Goal: Information Seeking & Learning: Learn about a topic

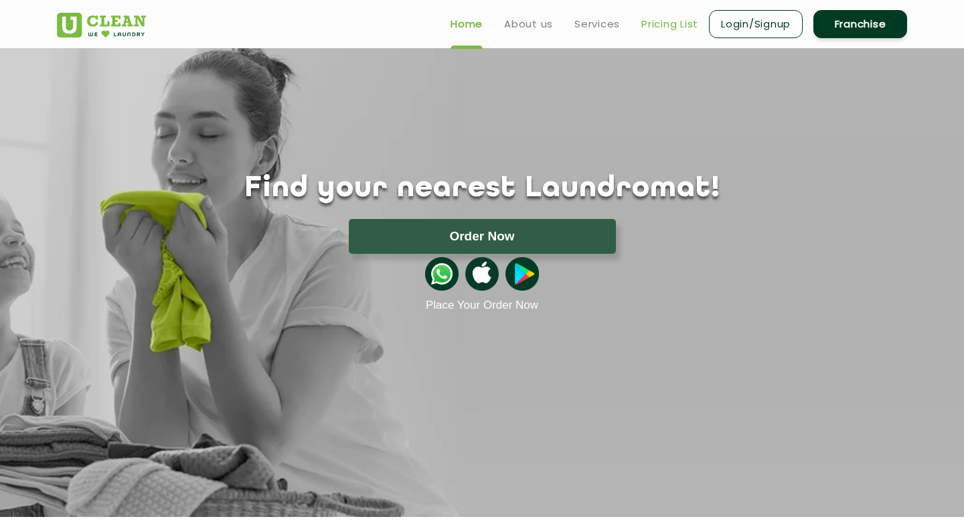
click at [667, 24] on link "Pricing List" at bounding box center [669, 24] width 57 height 16
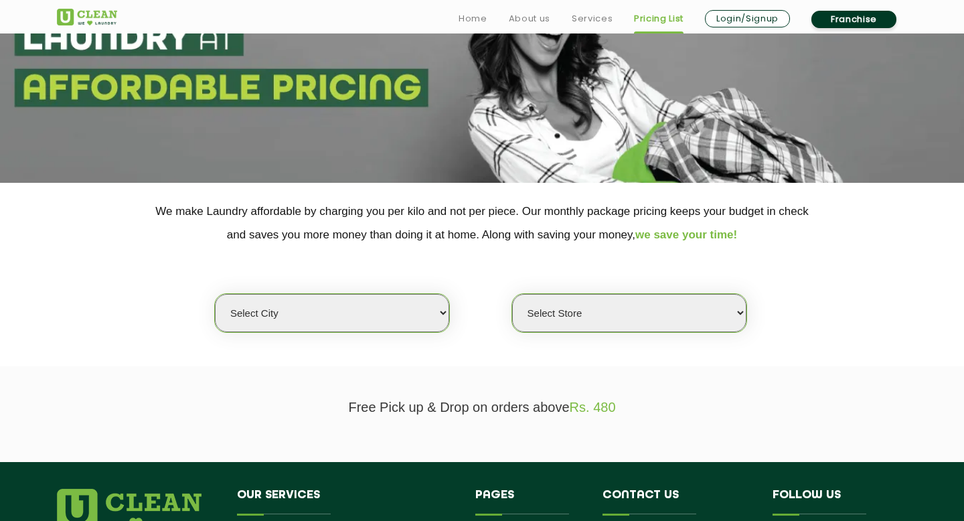
scroll to position [153, 0]
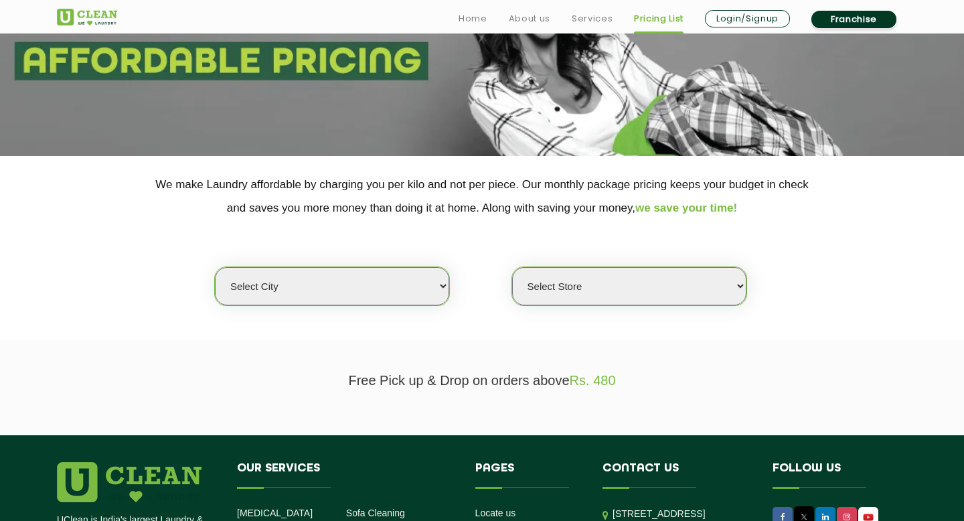
click at [313, 271] on select "Select city [GEOGRAPHIC_DATA] [GEOGRAPHIC_DATA] [GEOGRAPHIC_DATA] [GEOGRAPHIC_D…" at bounding box center [332, 286] width 234 height 38
select select "202"
click at [215, 267] on select "Select city [GEOGRAPHIC_DATA] [GEOGRAPHIC_DATA] [GEOGRAPHIC_DATA] [GEOGRAPHIC_D…" at bounding box center [332, 286] width 234 height 38
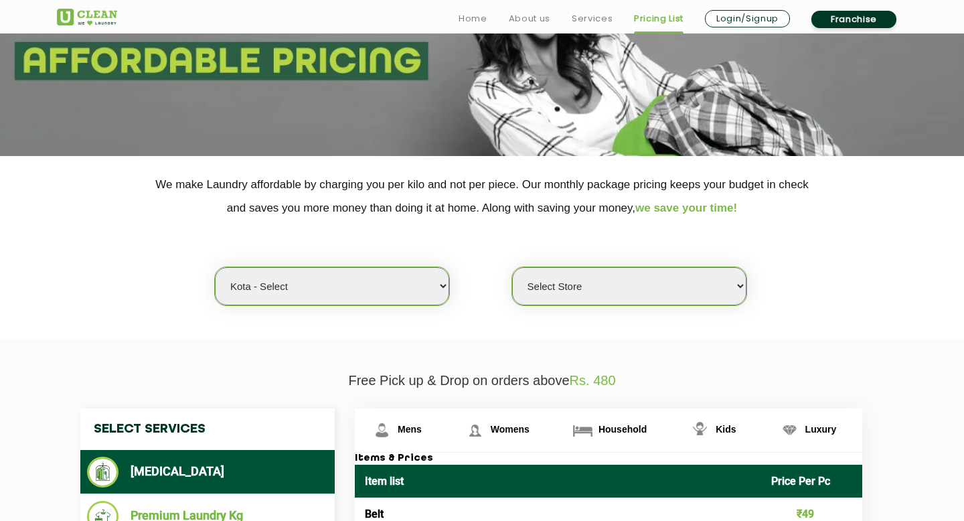
click at [347, 288] on select "Select city [GEOGRAPHIC_DATA] [GEOGRAPHIC_DATA] [GEOGRAPHIC_DATA] [GEOGRAPHIC_D…" at bounding box center [332, 286] width 234 height 38
click at [215, 267] on select "Select city [GEOGRAPHIC_DATA] [GEOGRAPHIC_DATA] [GEOGRAPHIC_DATA] [GEOGRAPHIC_D…" at bounding box center [332, 286] width 234 height 38
click at [628, 290] on select "Select Store [GEOGRAPHIC_DATA]" at bounding box center [629, 286] width 234 height 38
select select "598"
click at [512, 267] on select "Select Store [GEOGRAPHIC_DATA]" at bounding box center [629, 286] width 234 height 38
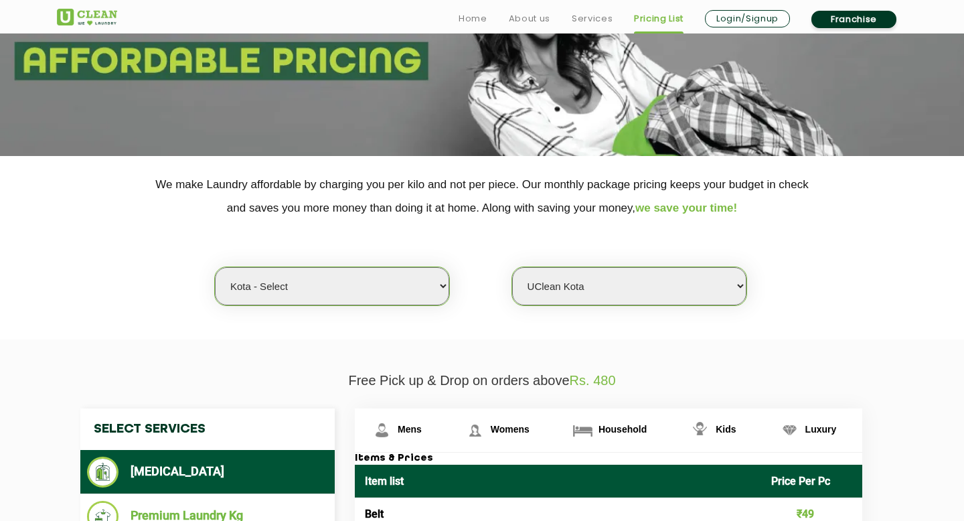
click at [489, 331] on section "We make Laundry affordable by charging you per kilo and not per piece. Our mont…" at bounding box center [482, 247] width 964 height 183
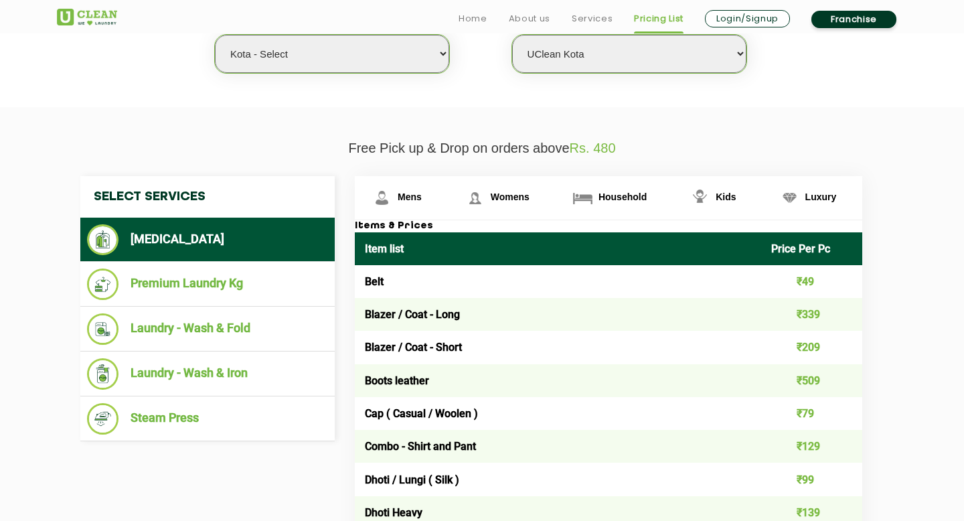
scroll to position [411, 0]
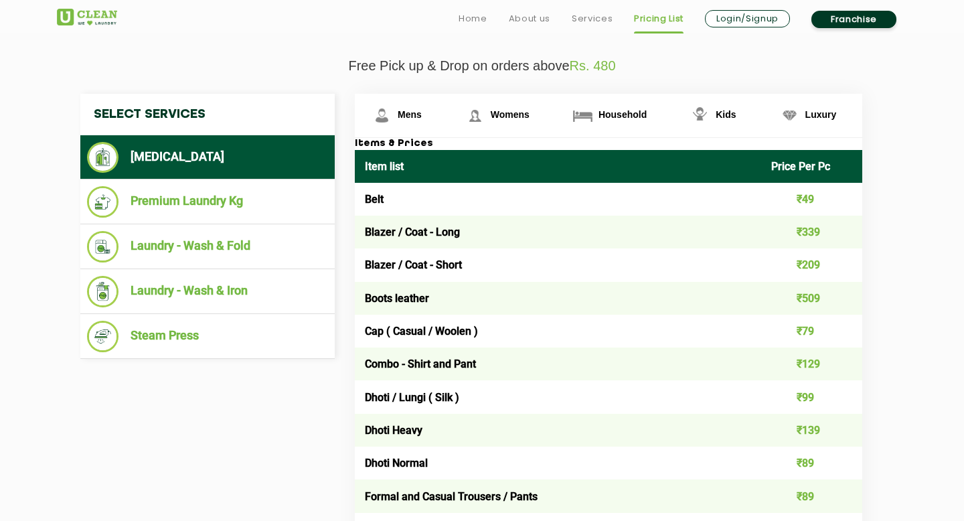
scroll to position [479, 0]
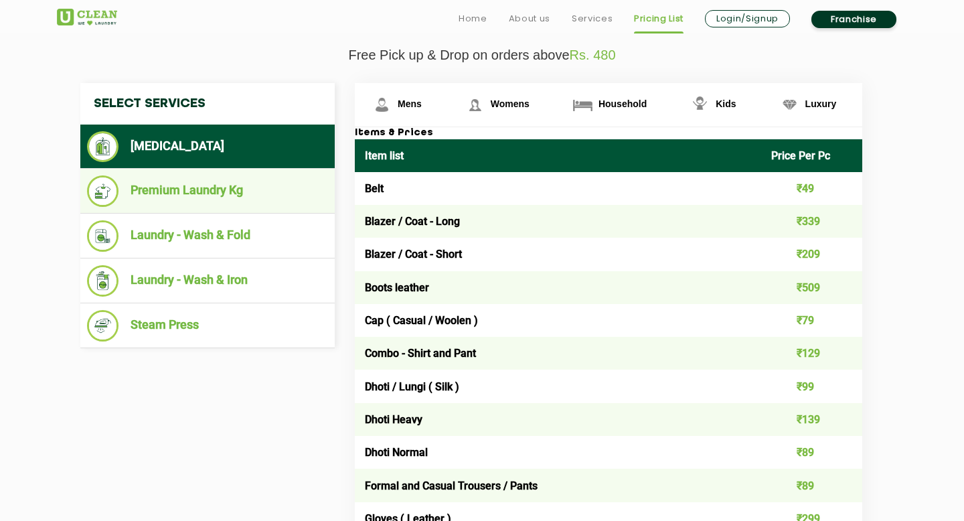
click at [237, 195] on li "Premium Laundry Kg" at bounding box center [207, 190] width 241 height 31
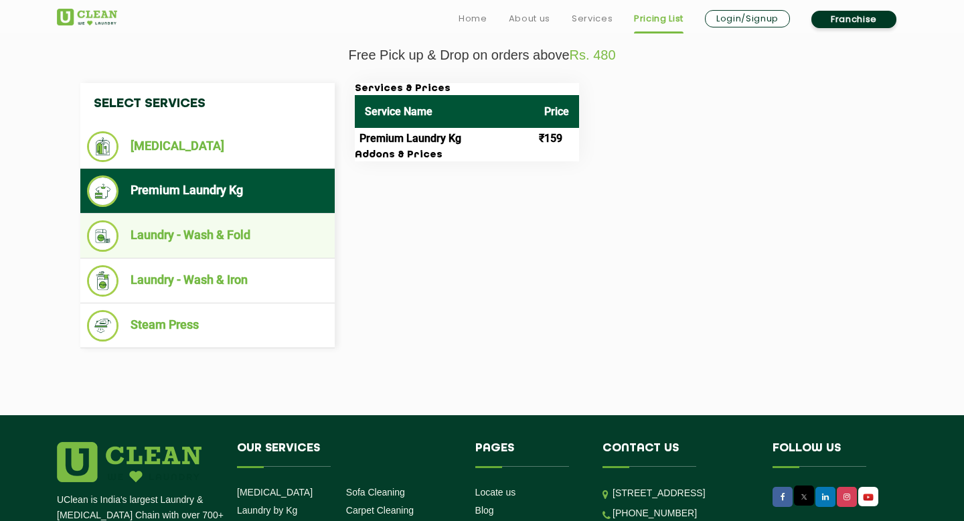
click at [262, 236] on li "Laundry - Wash & Fold" at bounding box center [207, 235] width 241 height 31
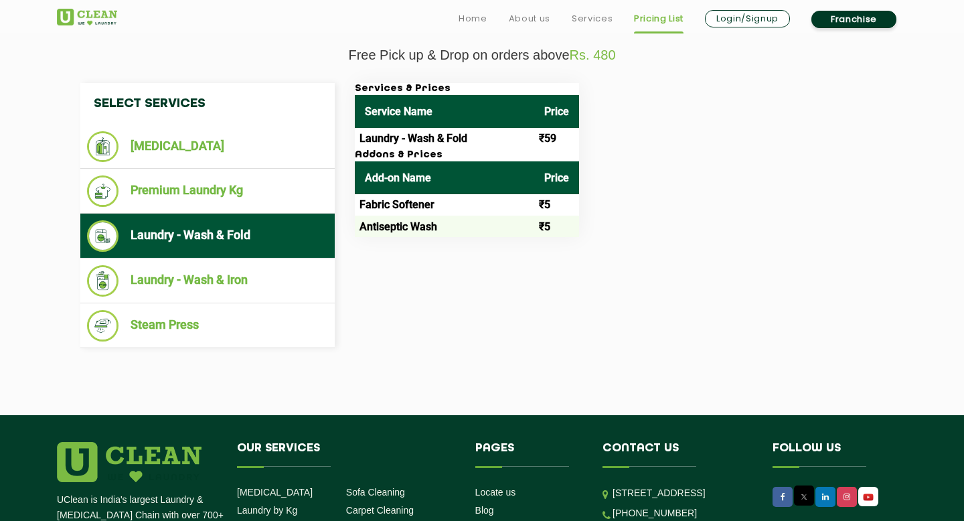
click at [499, 282] on div "Select Services [MEDICAL_DATA] Premium Laundry Kg Laundry - Wash & Fold Laundry…" at bounding box center [481, 215] width 823 height 265
click at [465, 254] on div "Select Services [MEDICAL_DATA] Premium Laundry Kg Laundry - Wash & Fold Laundry…" at bounding box center [481, 215] width 823 height 265
click at [482, 269] on div "Select Services [MEDICAL_DATA] Premium Laundry Kg Laundry - Wash & Fold Laundry…" at bounding box center [481, 215] width 823 height 265
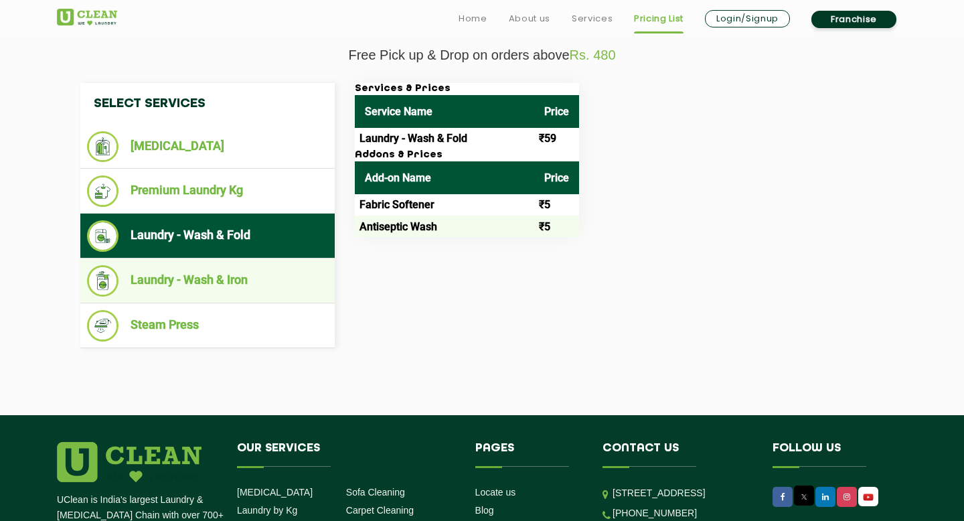
click at [236, 278] on li "Laundry - Wash & Iron" at bounding box center [207, 280] width 241 height 31
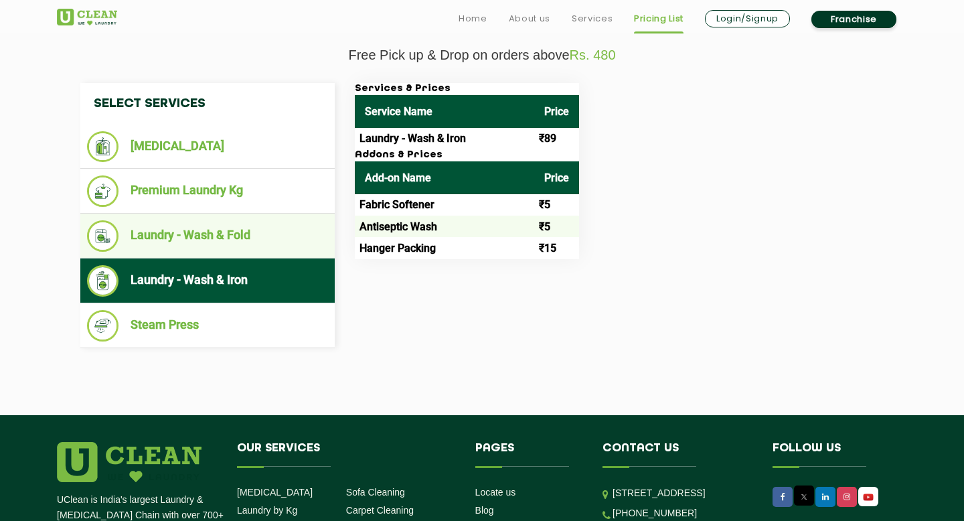
click at [243, 234] on li "Laundry - Wash & Fold" at bounding box center [207, 235] width 241 height 31
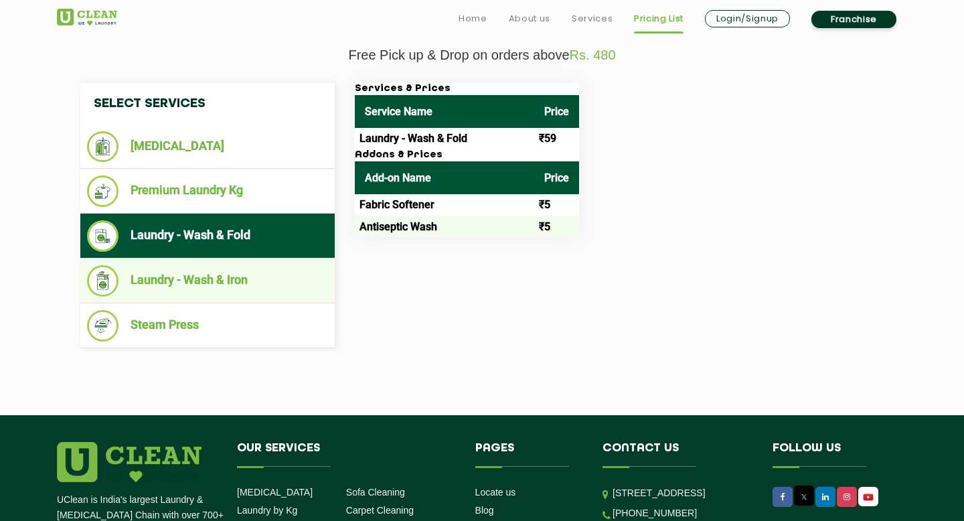
click at [236, 266] on li "Laundry - Wash & Iron" at bounding box center [207, 280] width 241 height 31
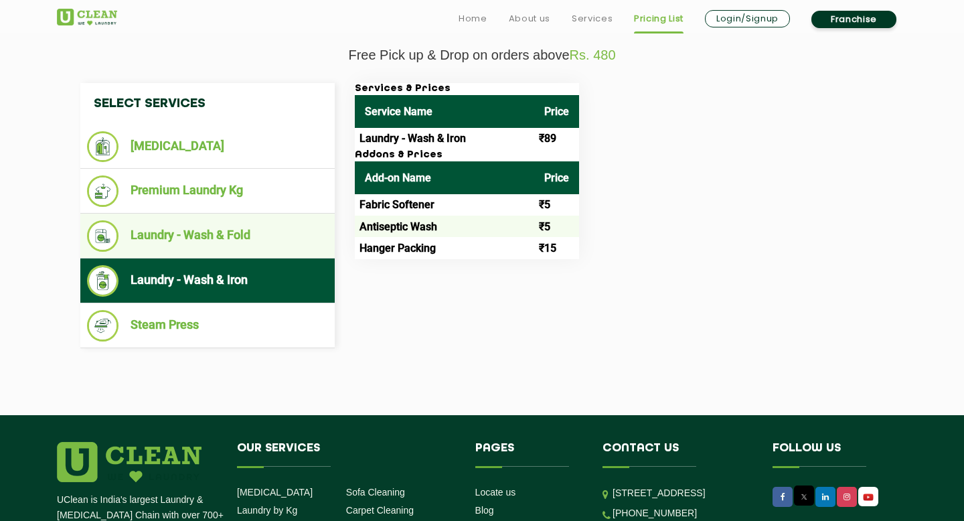
click at [240, 238] on li "Laundry - Wash & Fold" at bounding box center [207, 235] width 241 height 31
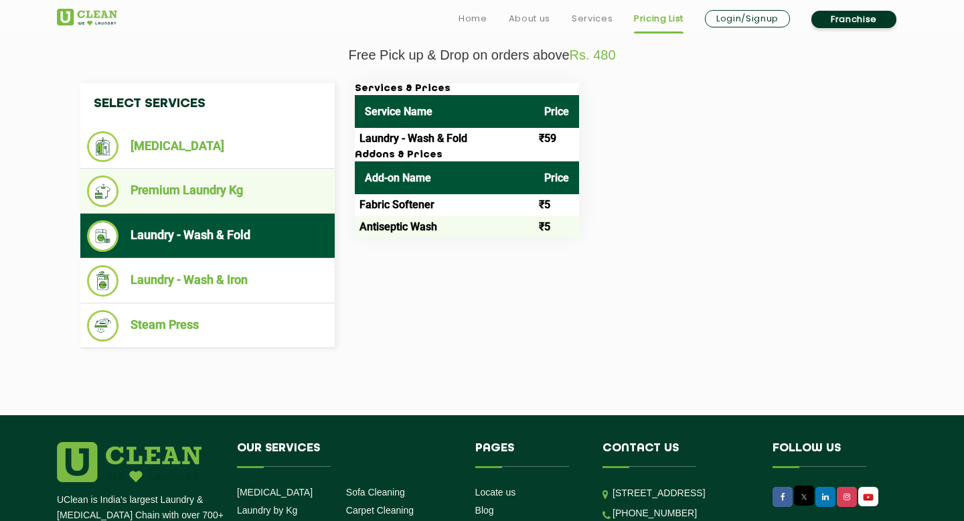
click at [236, 195] on li "Premium Laundry Kg" at bounding box center [207, 190] width 241 height 31
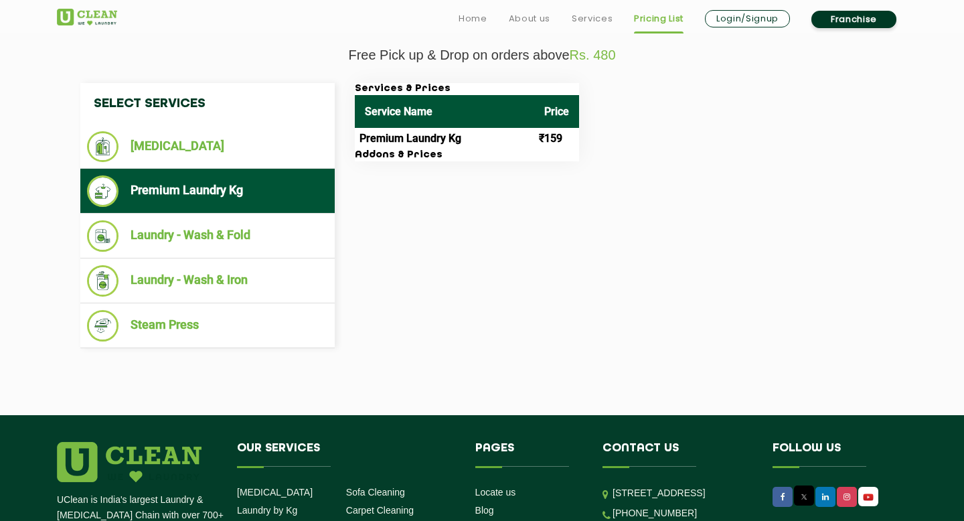
click at [413, 208] on div "Select Services [MEDICAL_DATA] Premium Laundry Kg Laundry - Wash & Fold Laundry…" at bounding box center [481, 215] width 823 height 265
click at [371, 143] on td "Premium Laundry Kg" at bounding box center [444, 138] width 179 height 21
click at [395, 153] on h3 "Addons & Prices" at bounding box center [467, 155] width 224 height 12
click at [398, 195] on div "Select Services [MEDICAL_DATA] Premium Laundry Kg Laundry - Wash & Fold Laundry…" at bounding box center [481, 215] width 823 height 265
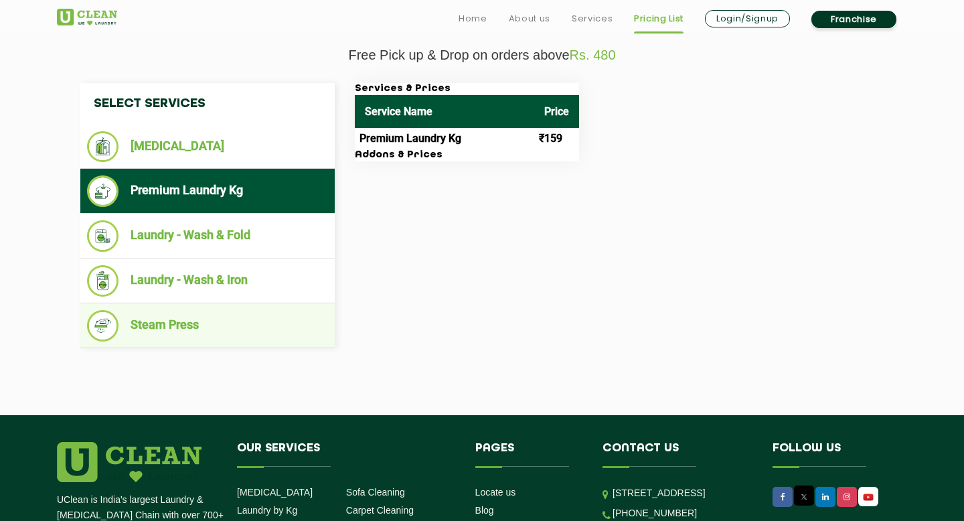
click at [210, 327] on li "Steam Press" at bounding box center [207, 325] width 241 height 31
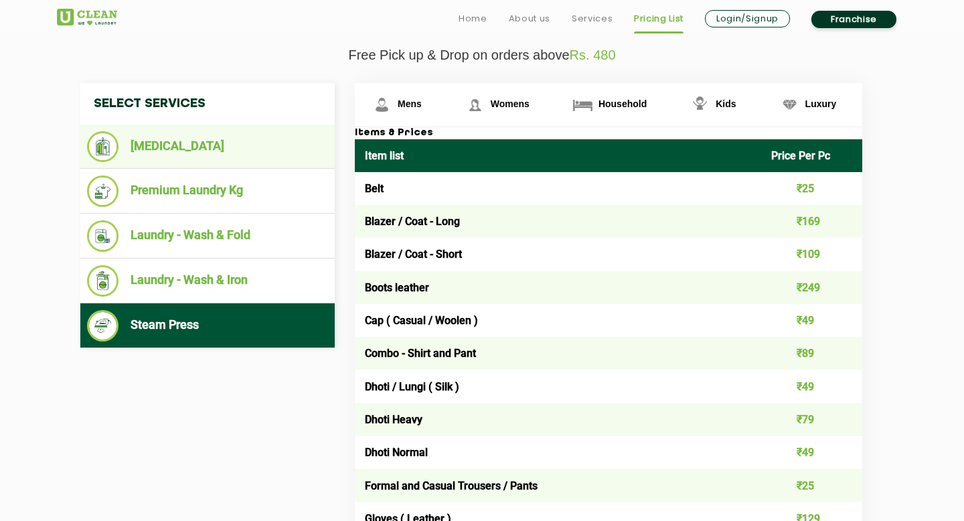
click at [240, 140] on li "[MEDICAL_DATA]" at bounding box center [207, 146] width 241 height 31
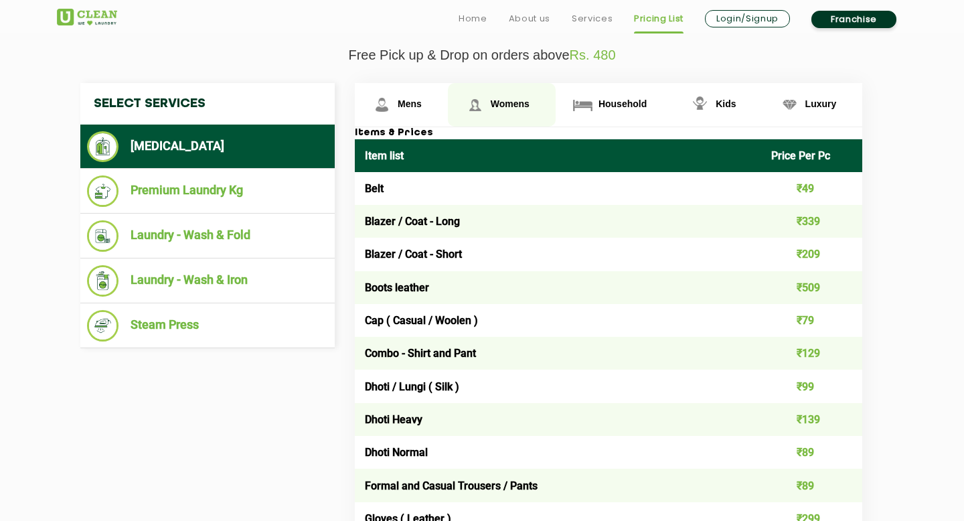
click at [503, 108] on span "Womens" at bounding box center [510, 103] width 39 height 11
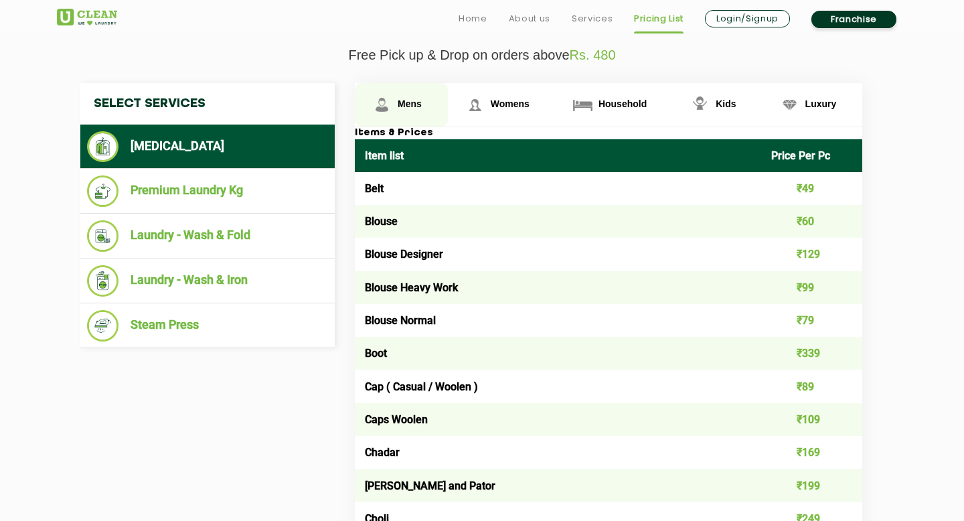
click at [392, 100] on img at bounding box center [381, 104] width 23 height 23
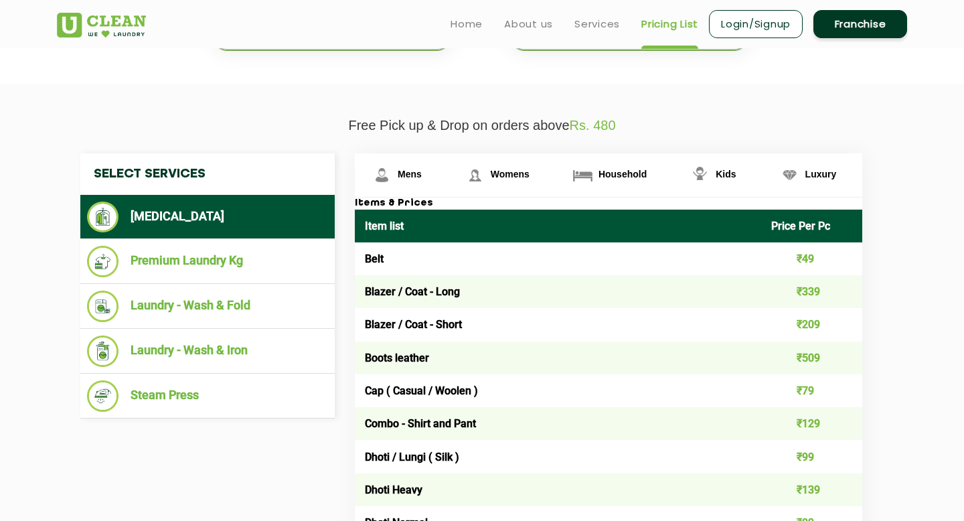
scroll to position [407, 0]
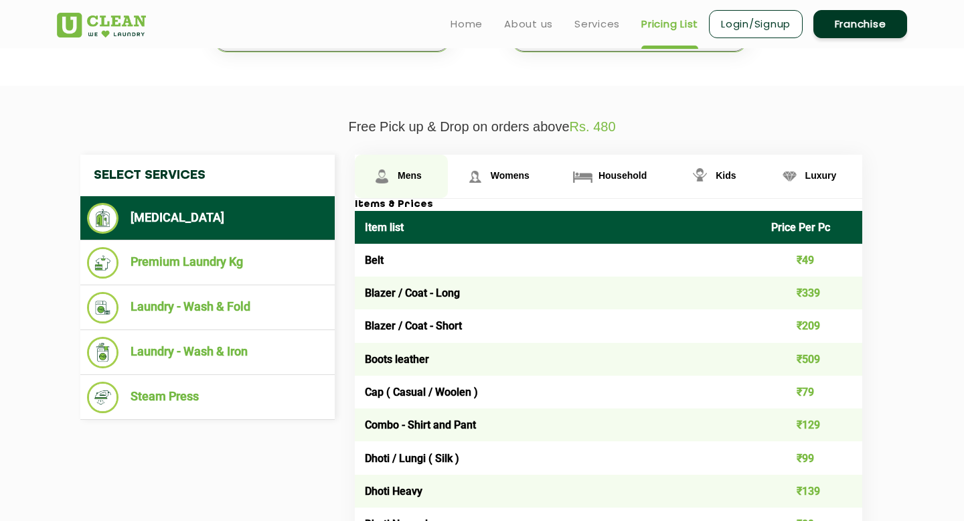
click at [394, 171] on link "Mens" at bounding box center [401, 177] width 93 height 44
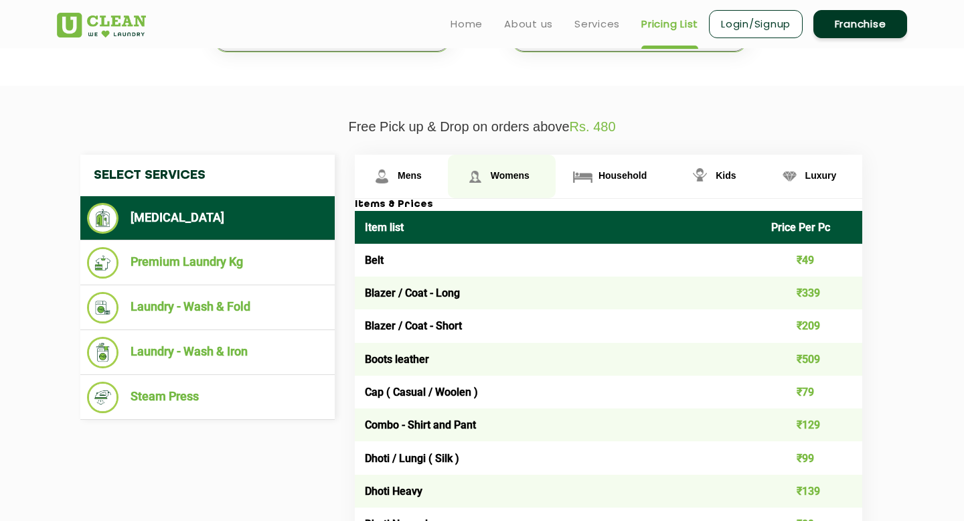
click at [511, 174] on span "Womens" at bounding box center [510, 175] width 39 height 11
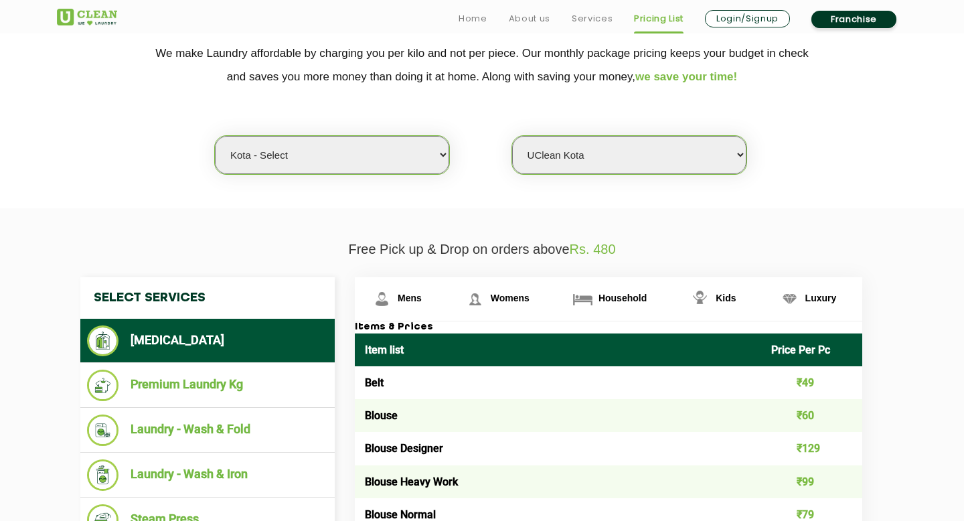
scroll to position [301, 0]
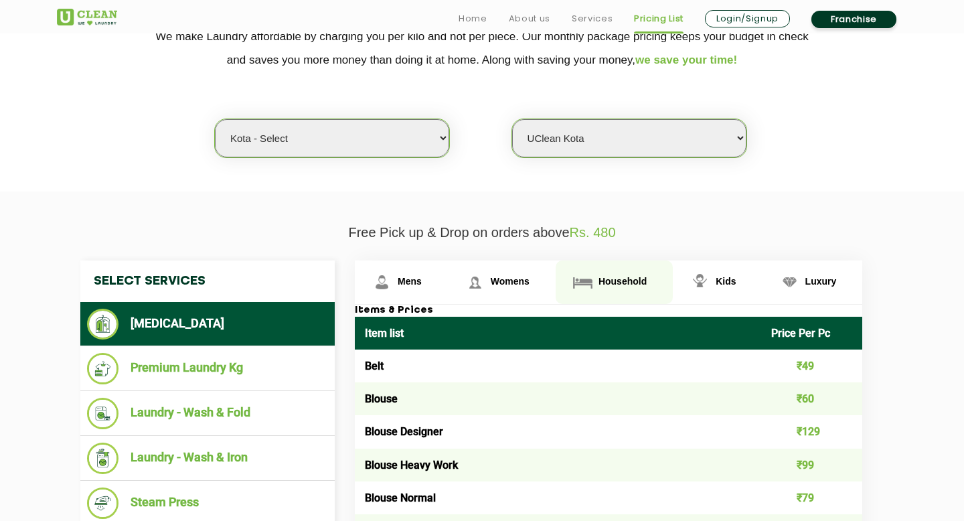
click at [620, 286] on span "Household" at bounding box center [622, 281] width 48 height 11
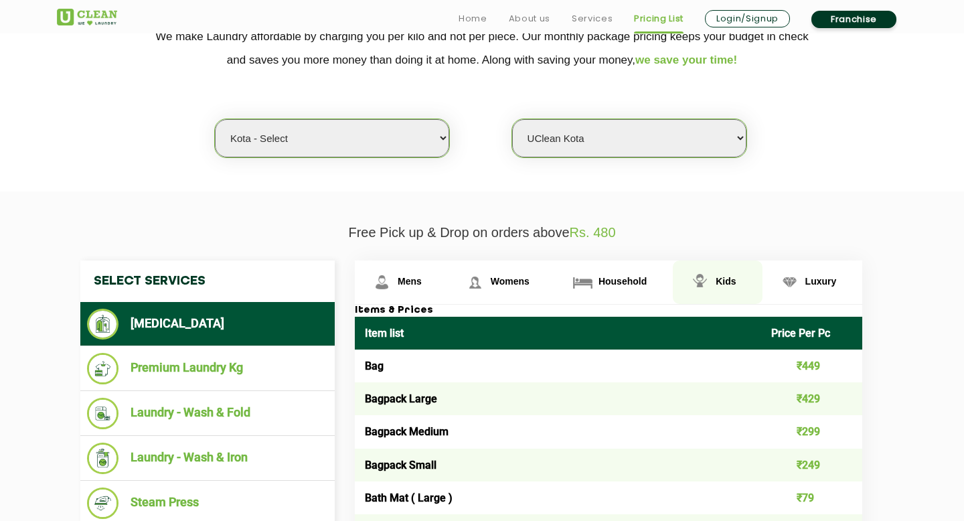
click at [704, 281] on img at bounding box center [699, 281] width 23 height 23
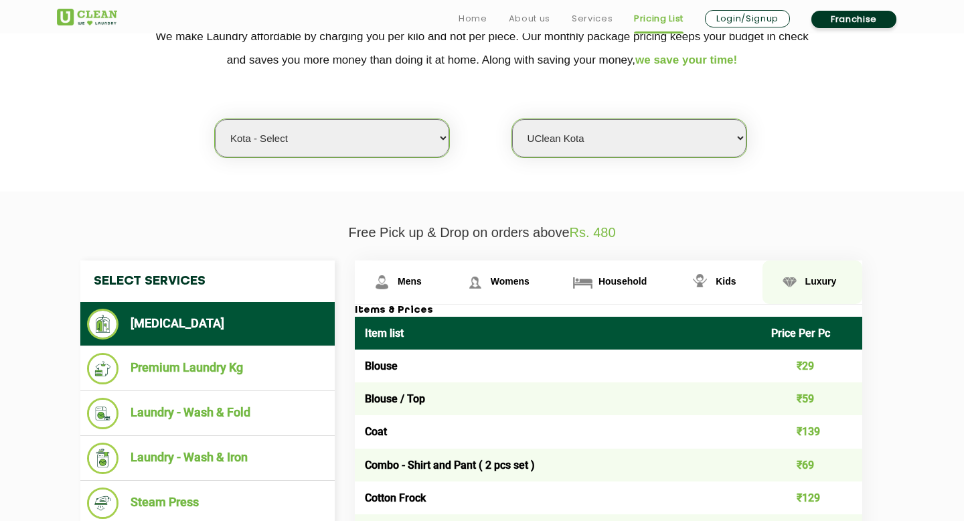
click at [819, 284] on span "Luxury" at bounding box center [820, 281] width 31 height 11
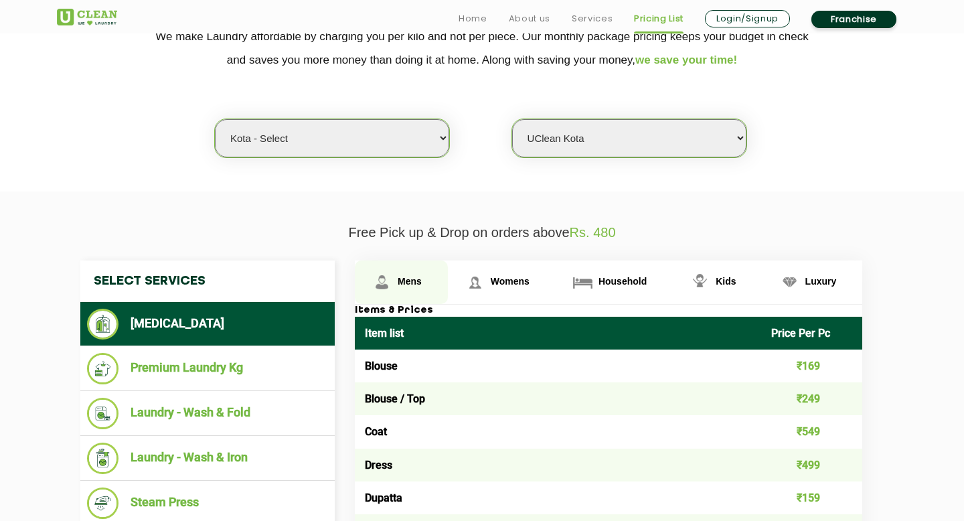
click at [384, 297] on link "Mens" at bounding box center [401, 282] width 93 height 44
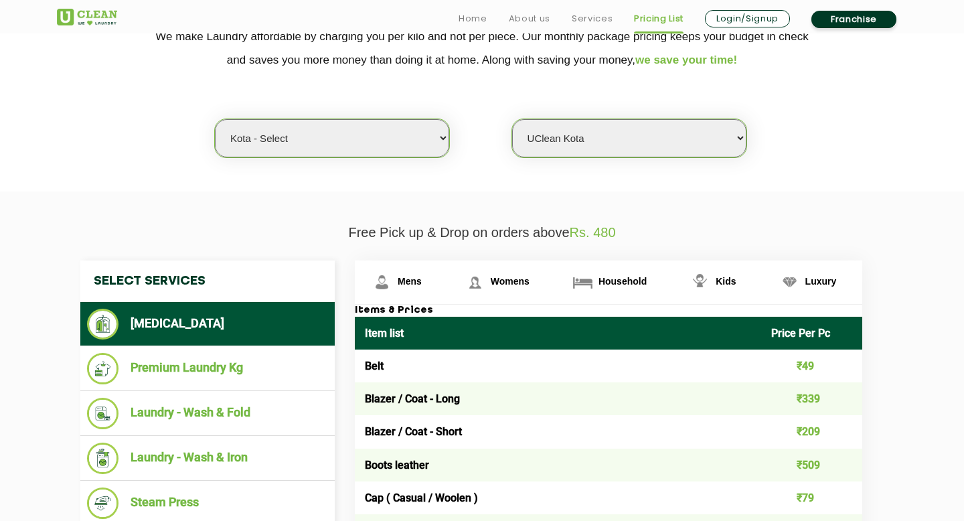
click at [803, 168] on section "We make Laundry affordable by charging you per kilo and not per piece. Our mont…" at bounding box center [482, 99] width 964 height 183
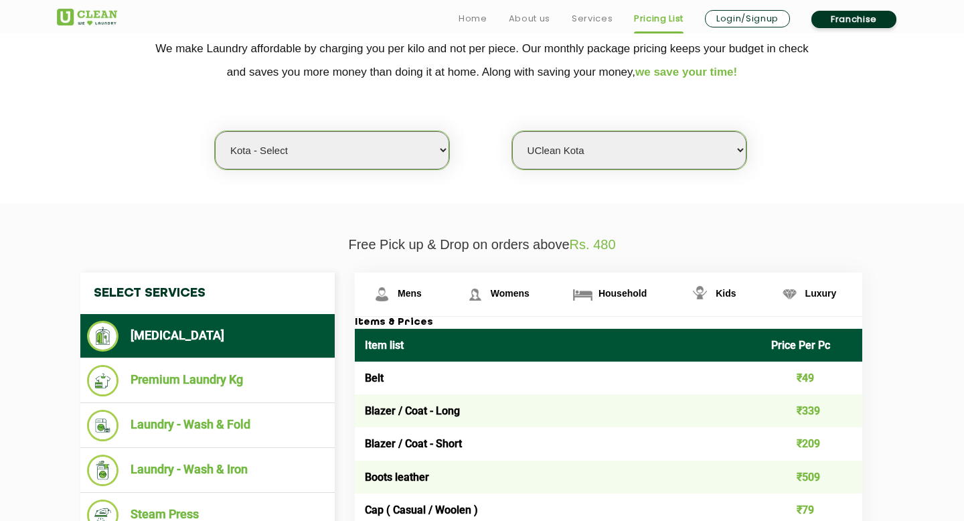
scroll to position [291, 0]
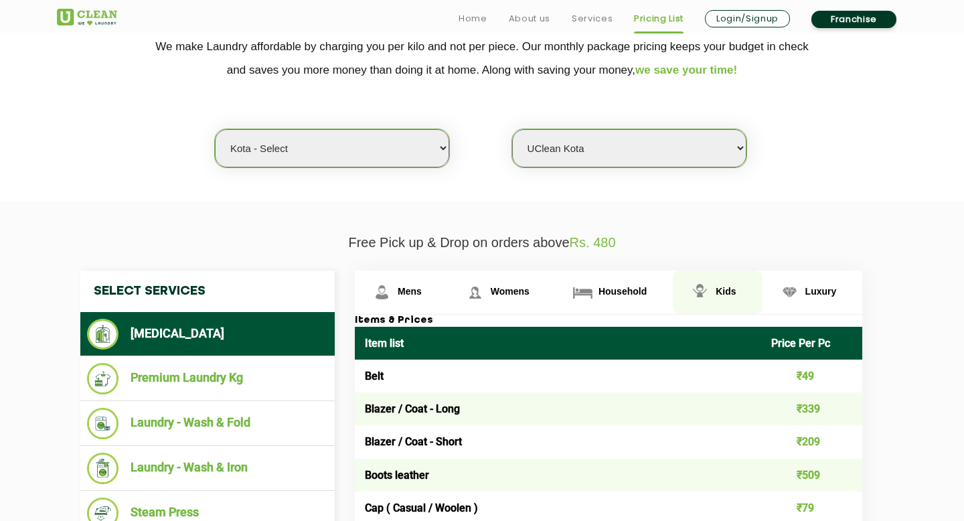
click at [732, 296] on span "Kids" at bounding box center [726, 291] width 20 height 11
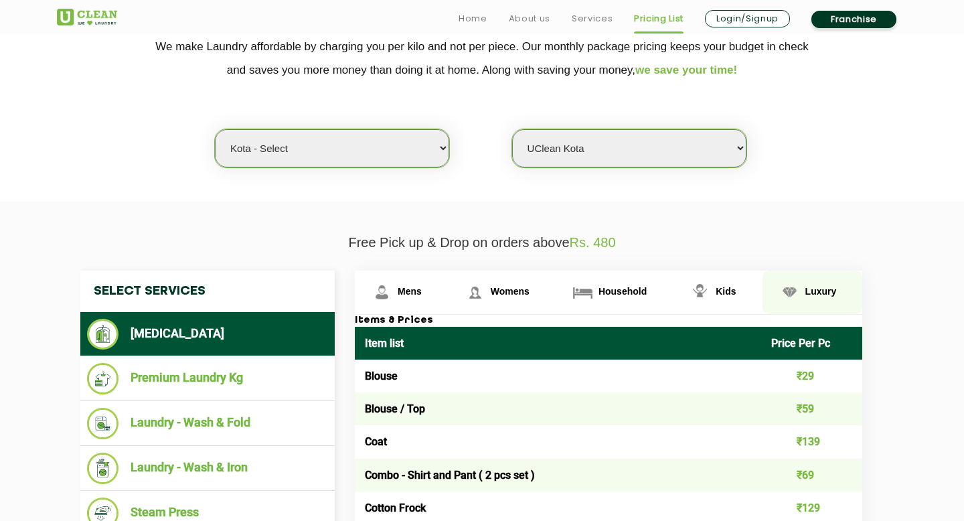
click at [820, 294] on span "Luxury" at bounding box center [820, 291] width 31 height 11
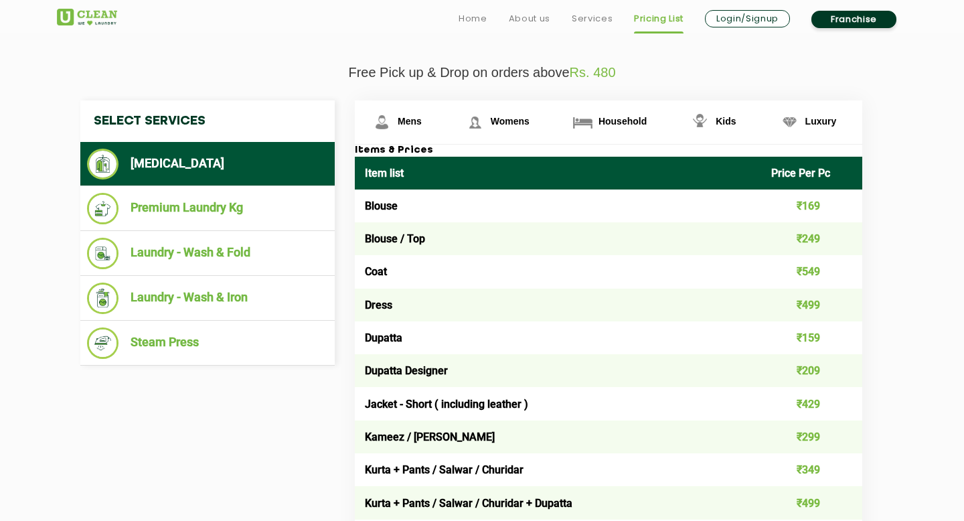
scroll to position [464, 0]
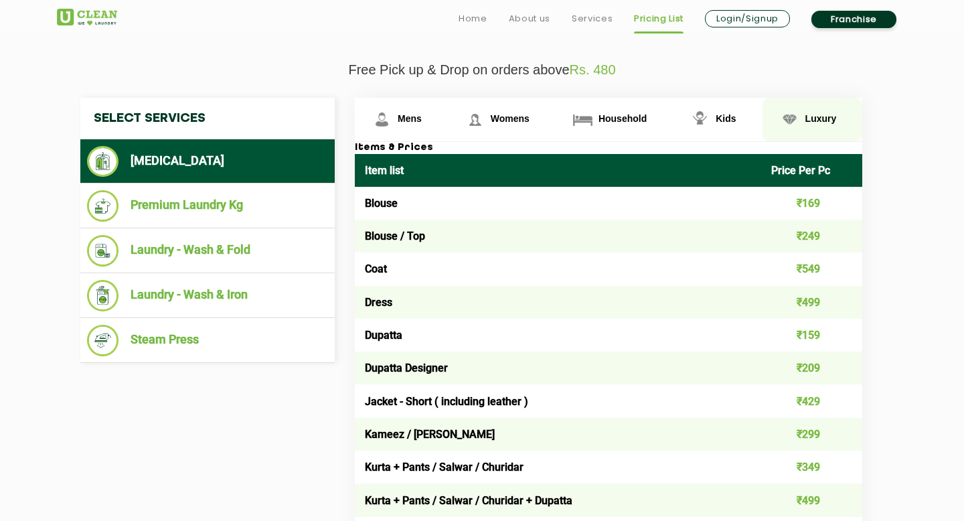
click at [793, 128] on img at bounding box center [789, 119] width 23 height 23
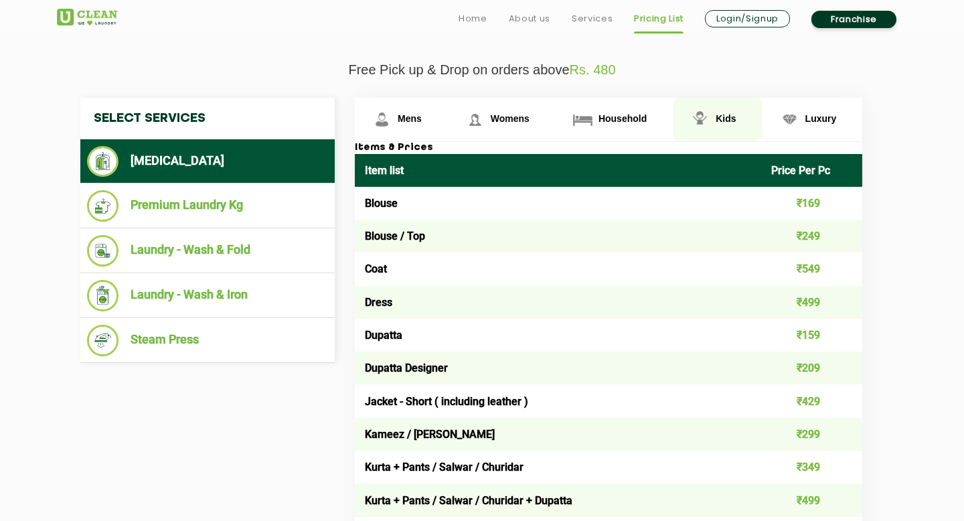
click at [692, 120] on img at bounding box center [699, 119] width 23 height 23
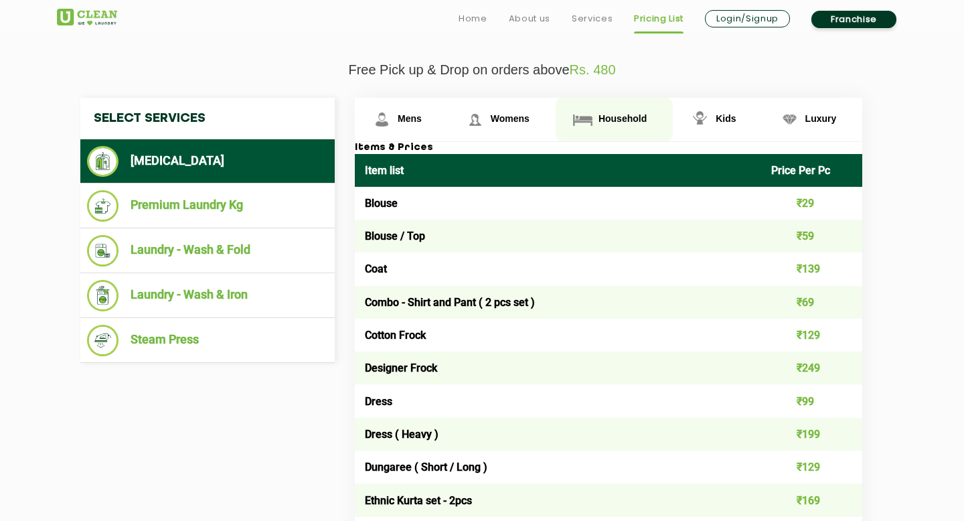
click at [632, 112] on link "Household" at bounding box center [614, 120] width 117 height 44
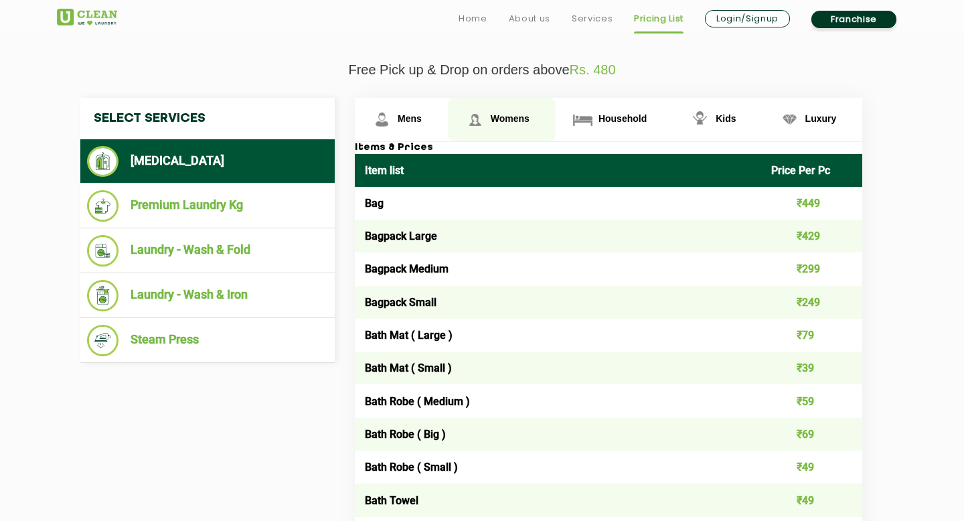
click at [506, 132] on link "Womens" at bounding box center [502, 120] width 108 height 44
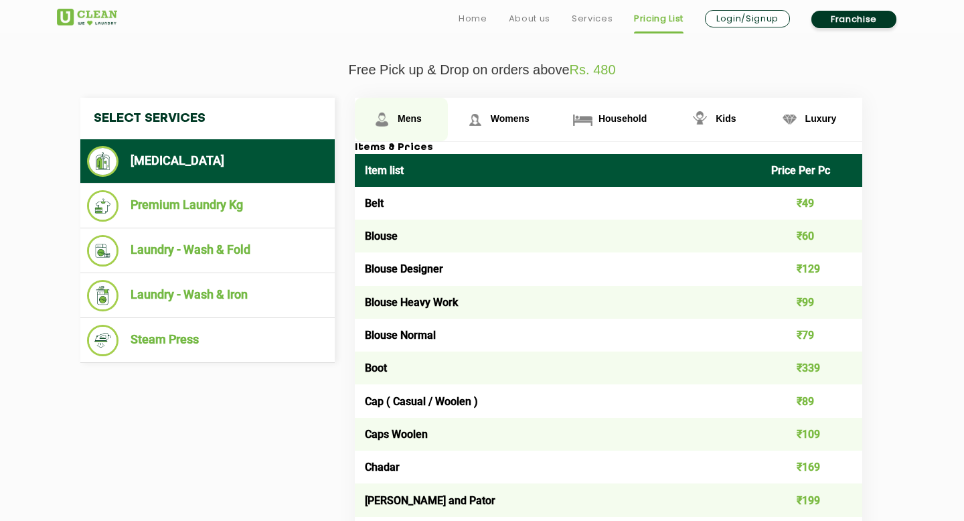
click at [426, 125] on link "Mens" at bounding box center [401, 120] width 93 height 44
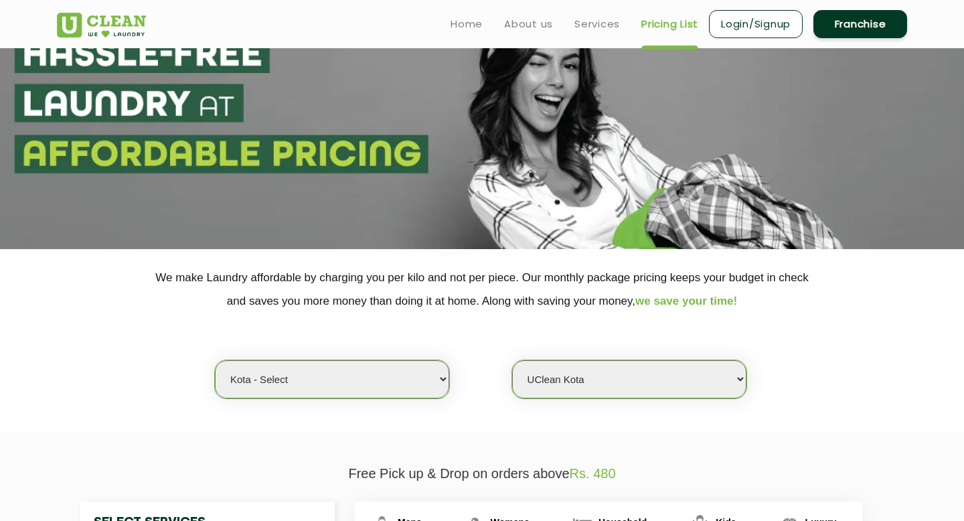
scroll to position [0, 0]
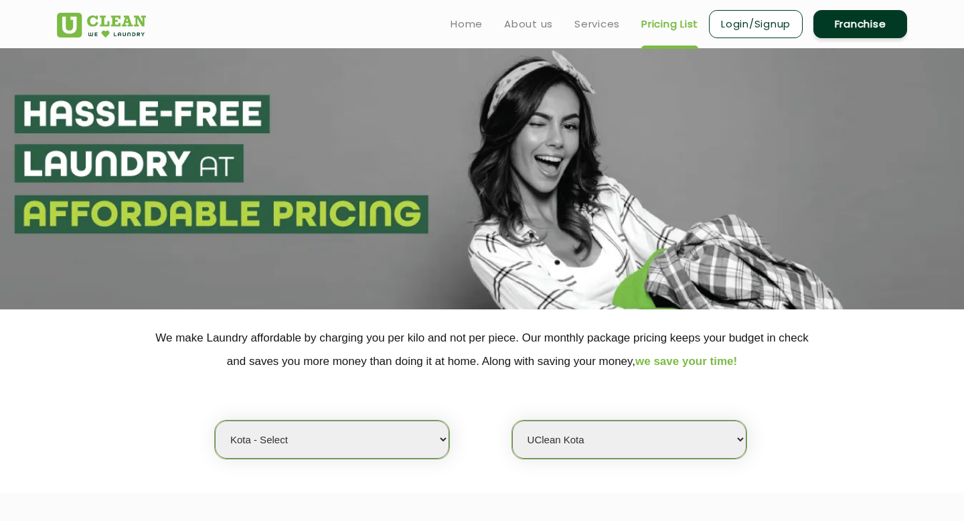
click at [701, 186] on section at bounding box center [482, 178] width 964 height 261
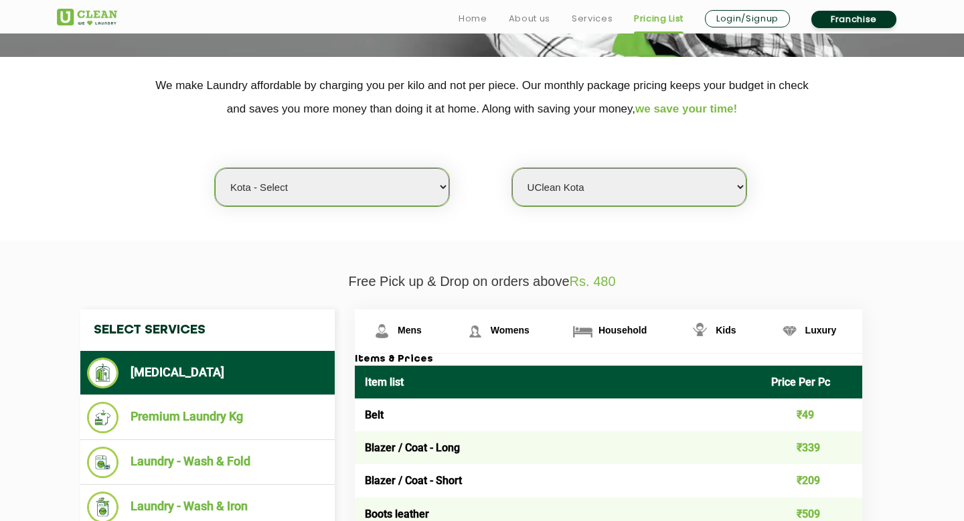
scroll to position [345, 0]
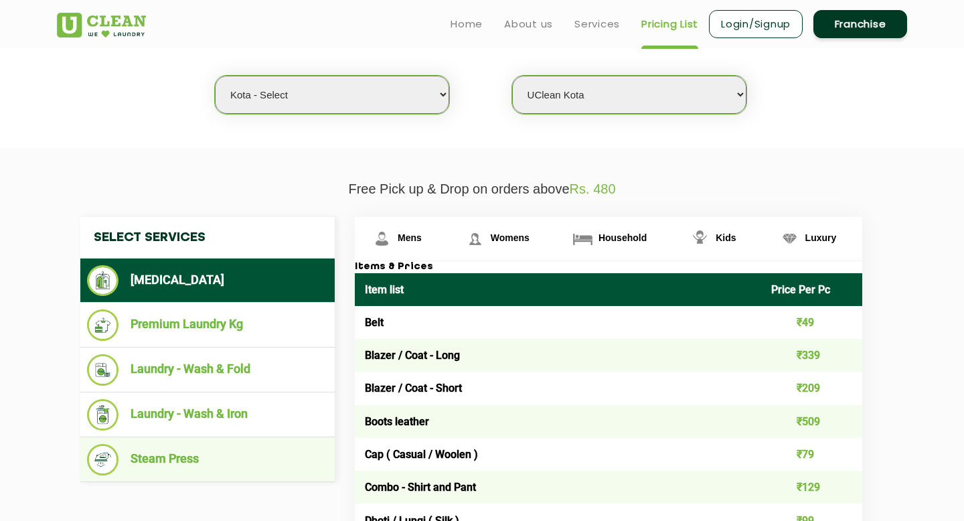
click at [222, 467] on li "Steam Press" at bounding box center [207, 459] width 241 height 31
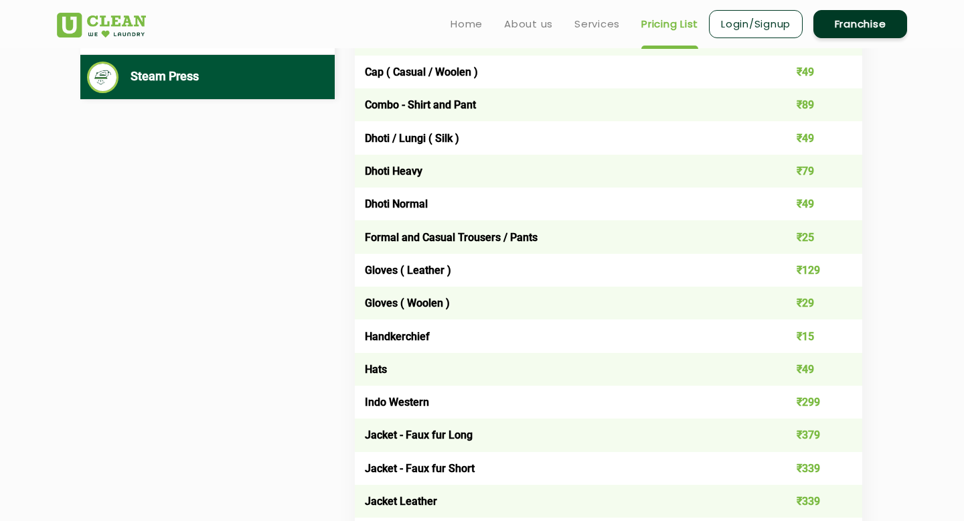
scroll to position [333, 0]
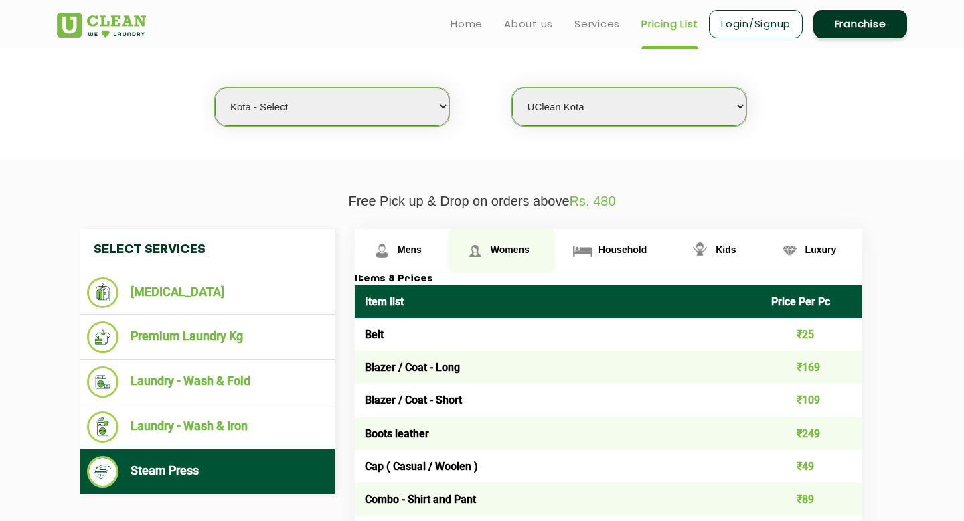
click at [524, 236] on link "Womens" at bounding box center [502, 251] width 108 height 44
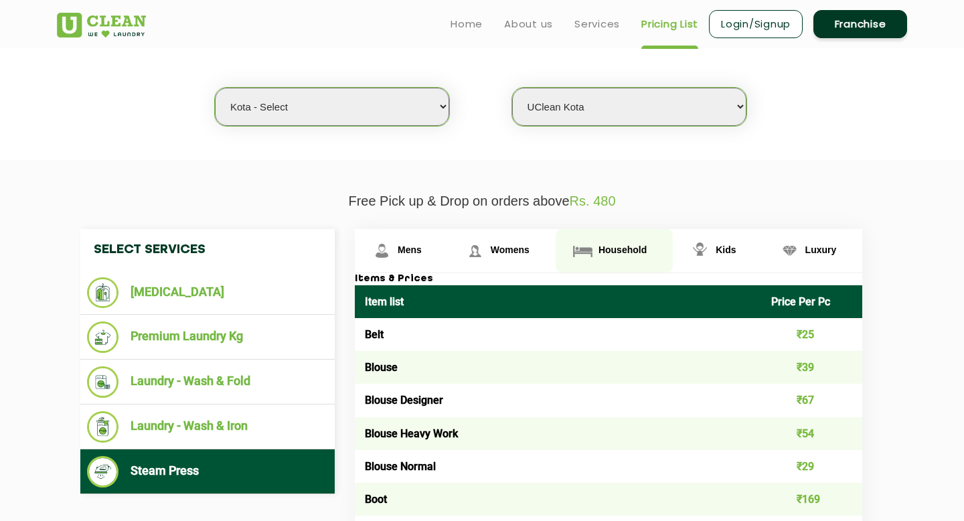
click at [629, 242] on link "Household" at bounding box center [614, 251] width 117 height 44
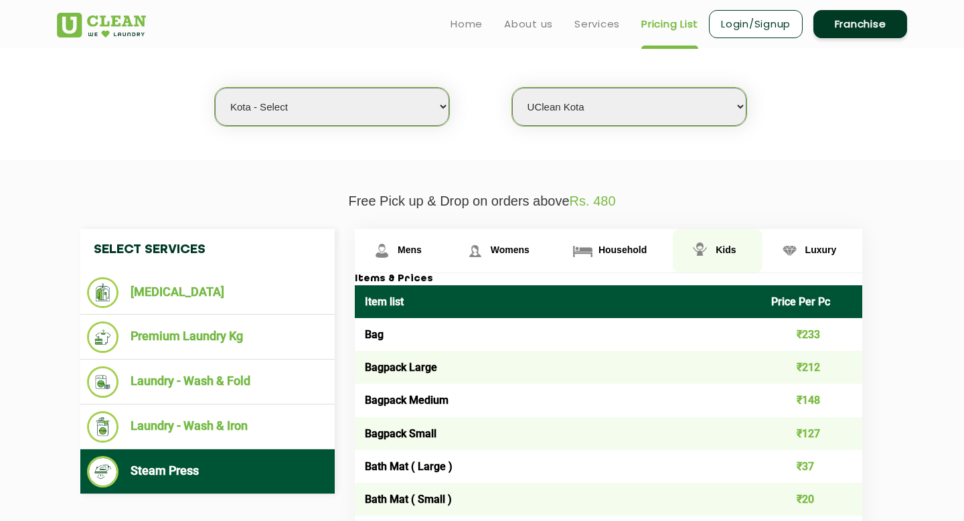
click at [722, 245] on span "Kids" at bounding box center [726, 249] width 20 height 11
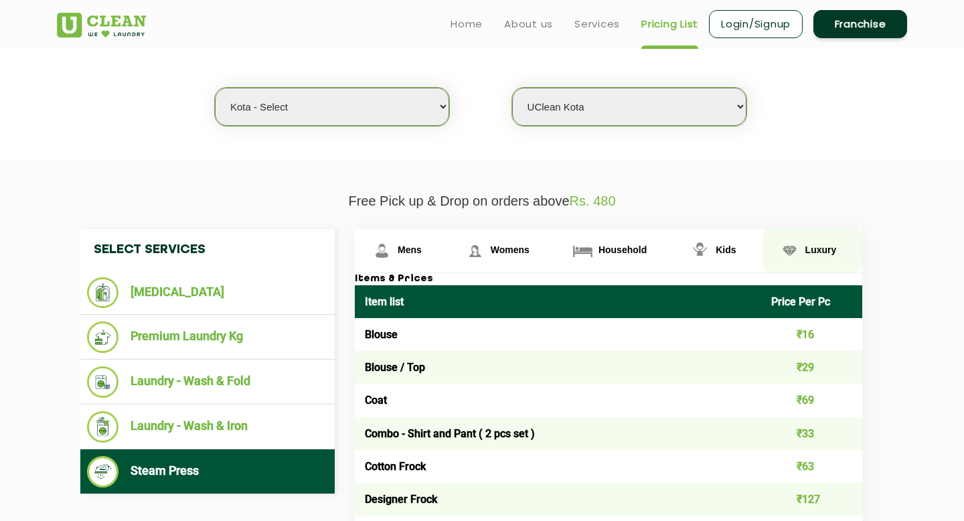
click at [808, 246] on span "Luxury" at bounding box center [820, 249] width 31 height 11
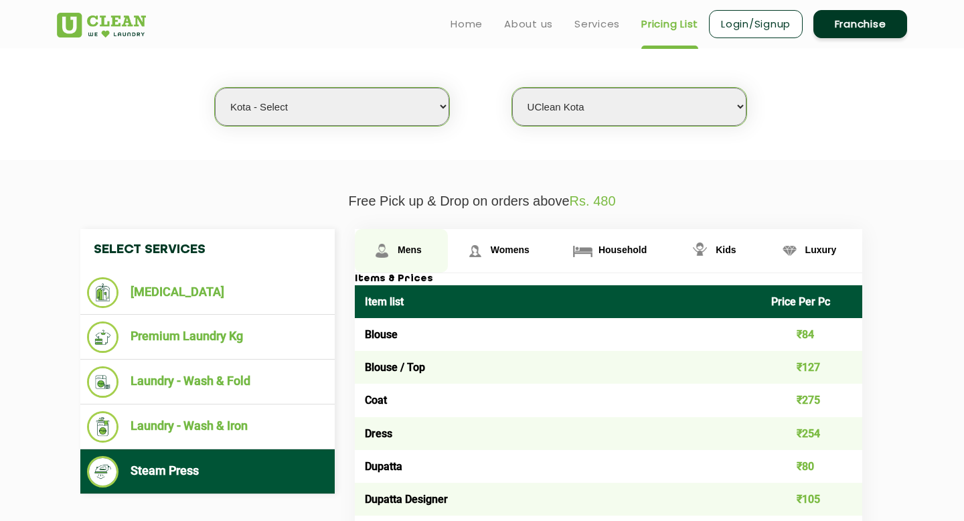
click at [407, 242] on link "Mens" at bounding box center [401, 251] width 93 height 44
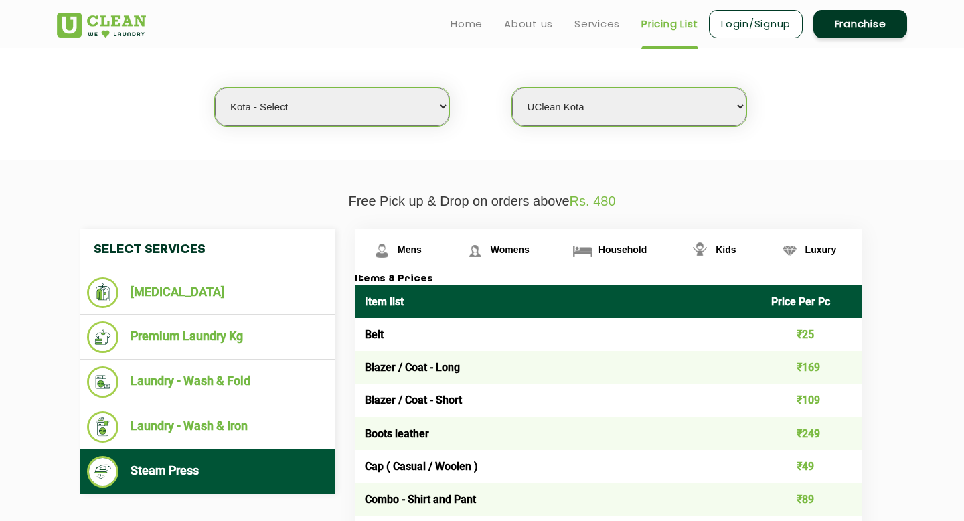
click at [817, 197] on p "Free Pick up & Drop on orders above Rs. 480" at bounding box center [482, 200] width 850 height 15
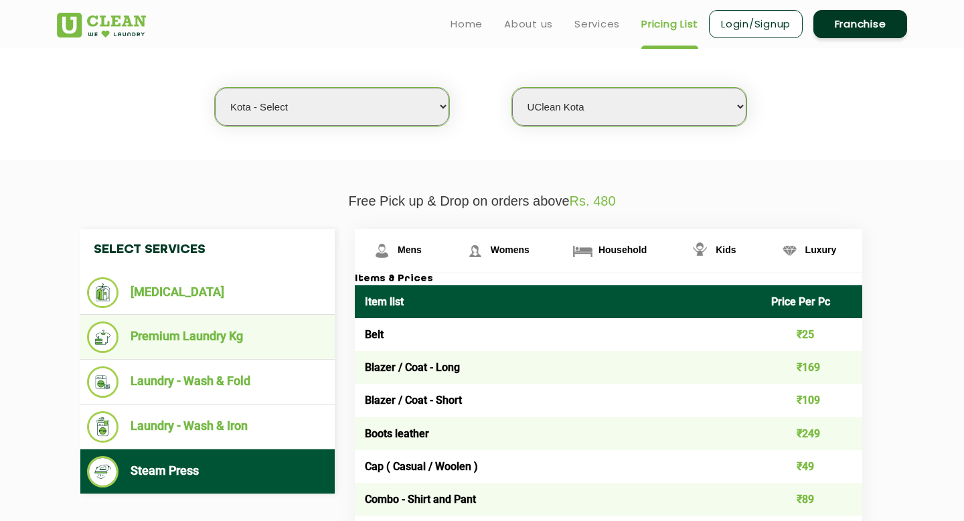
click at [281, 347] on li "Premium Laundry Kg" at bounding box center [207, 336] width 241 height 31
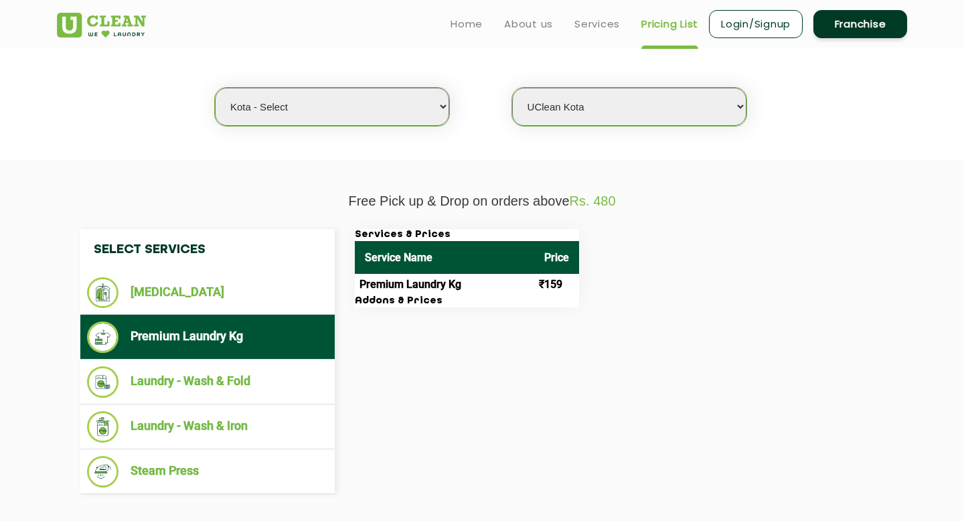
click at [645, 350] on div "Select Services [MEDICAL_DATA] Premium Laundry Kg Laundry - Wash & Fold Laundry…" at bounding box center [481, 361] width 823 height 265
click at [670, 339] on div "Select Services [MEDICAL_DATA] Premium Laundry Kg Laundry - Wash & Fold Laundry…" at bounding box center [481, 361] width 823 height 265
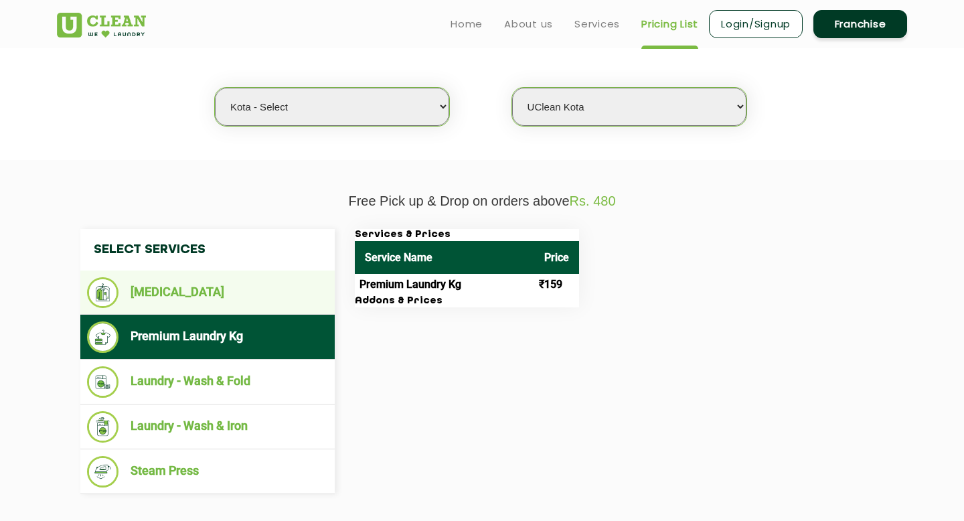
click at [285, 293] on li "[MEDICAL_DATA]" at bounding box center [207, 292] width 241 height 31
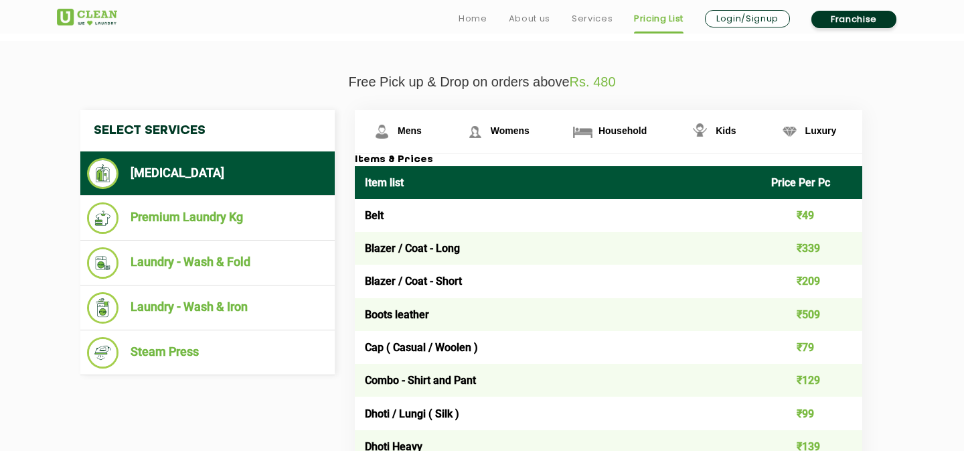
scroll to position [517, 0]
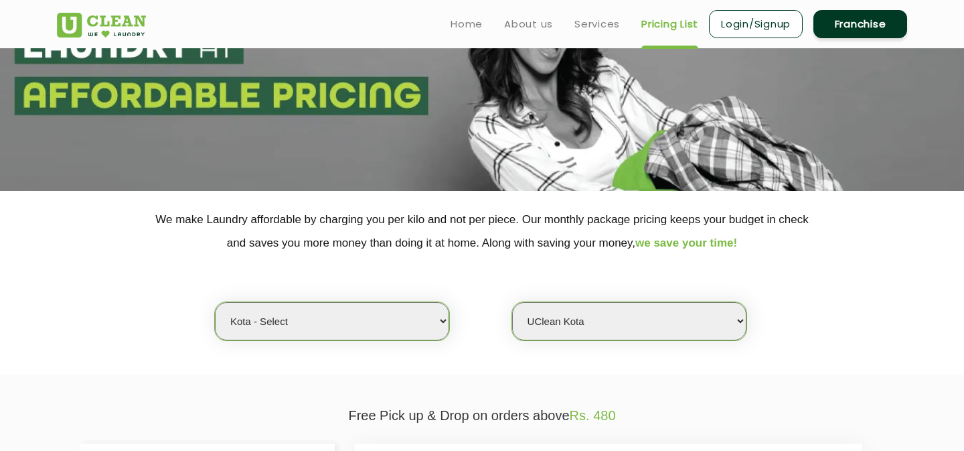
scroll to position [0, 0]
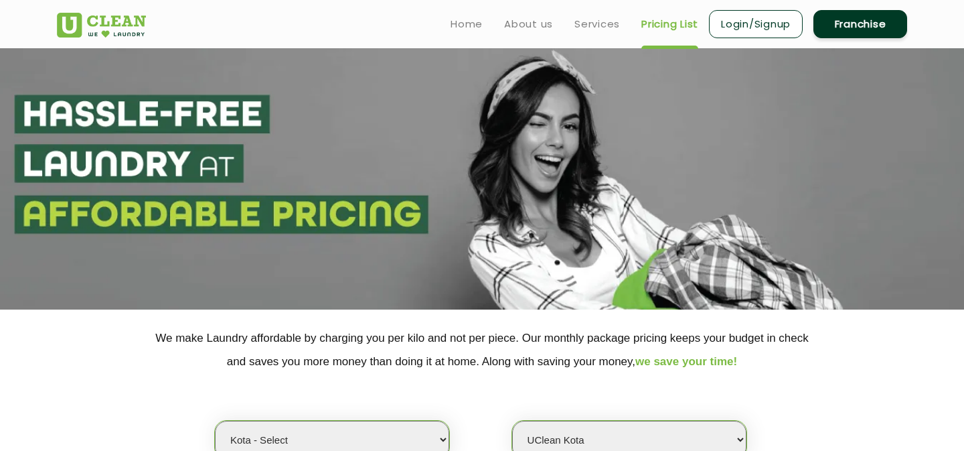
click at [862, 175] on section at bounding box center [482, 178] width 964 height 261
